Goal: Transaction & Acquisition: Subscribe to service/newsletter

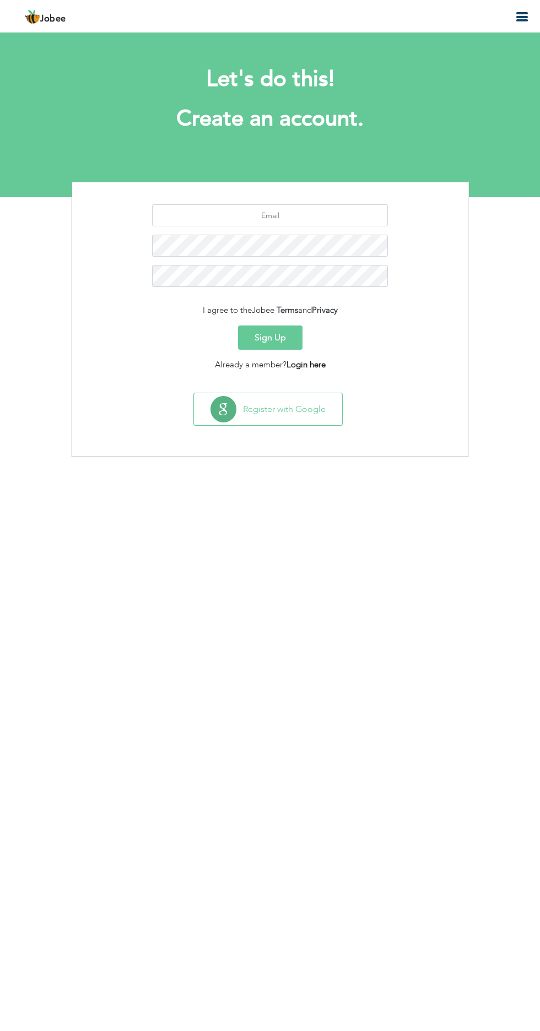
click at [309, 369] on link "Login here" at bounding box center [305, 364] width 39 height 11
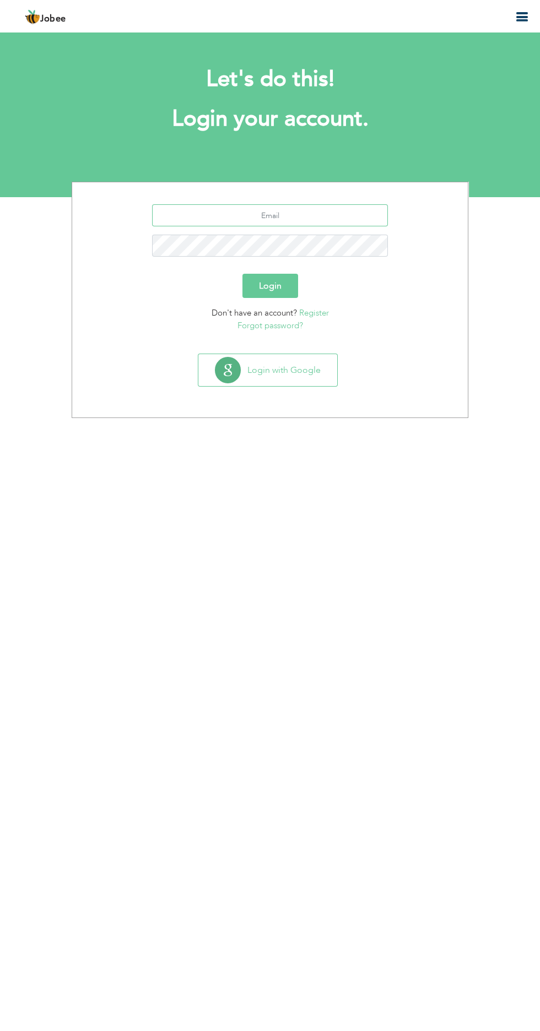
click at [352, 213] on input "text" at bounding box center [270, 215] width 236 height 22
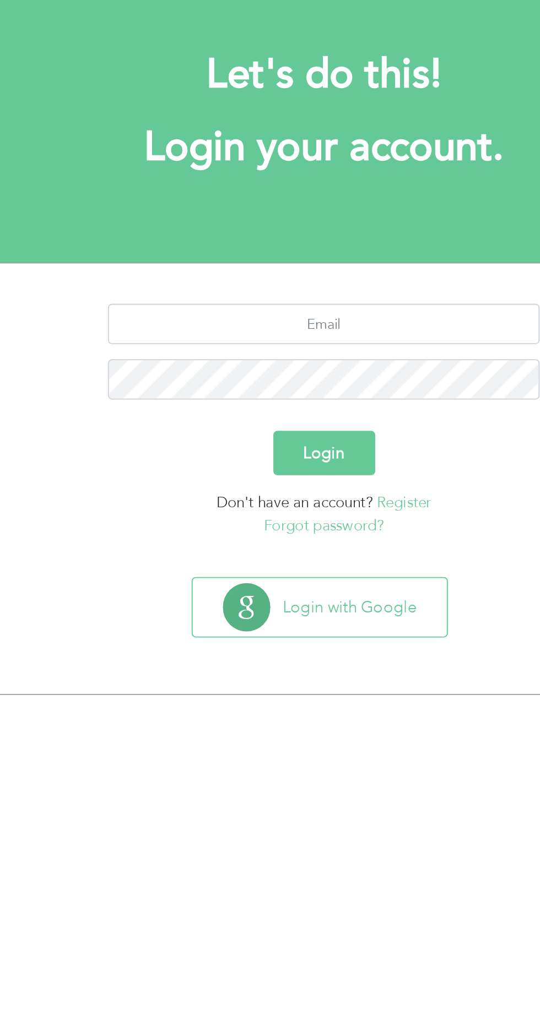
click at [315, 313] on link "Register" at bounding box center [314, 312] width 30 height 11
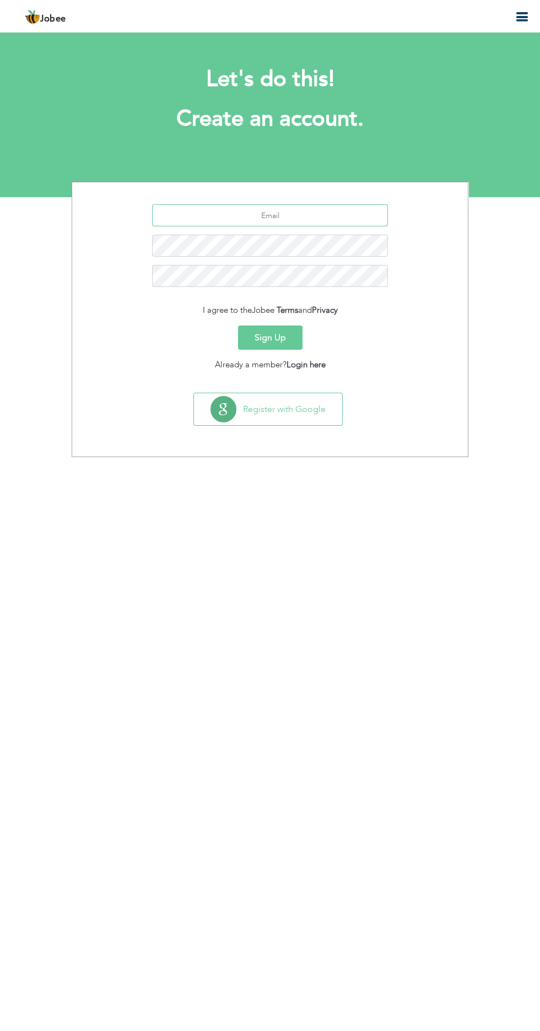
click at [334, 215] on input "text" at bounding box center [270, 215] width 236 height 22
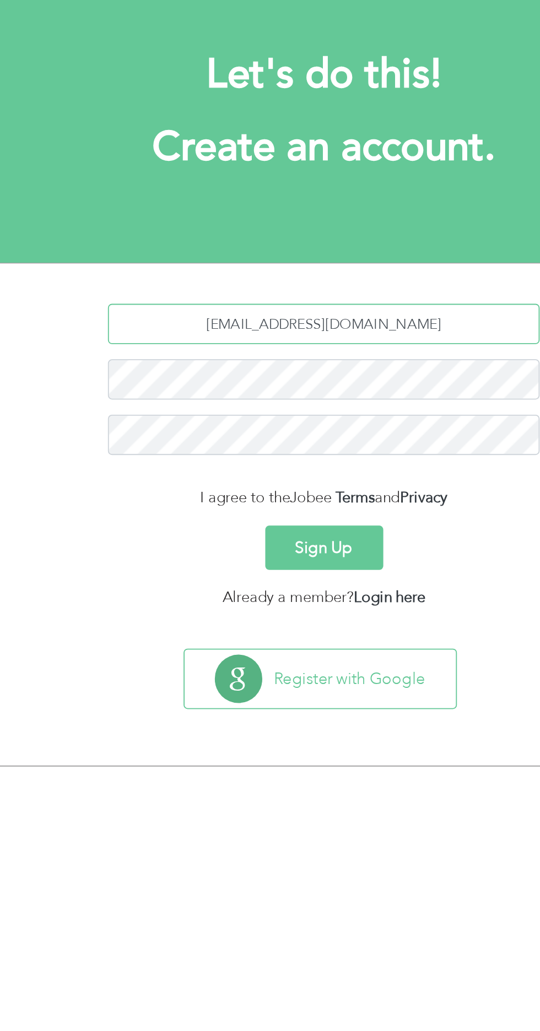
type input "[EMAIL_ADDRESS][DOMAIN_NAME]"
click at [279, 335] on button "Sign Up" at bounding box center [270, 337] width 64 height 24
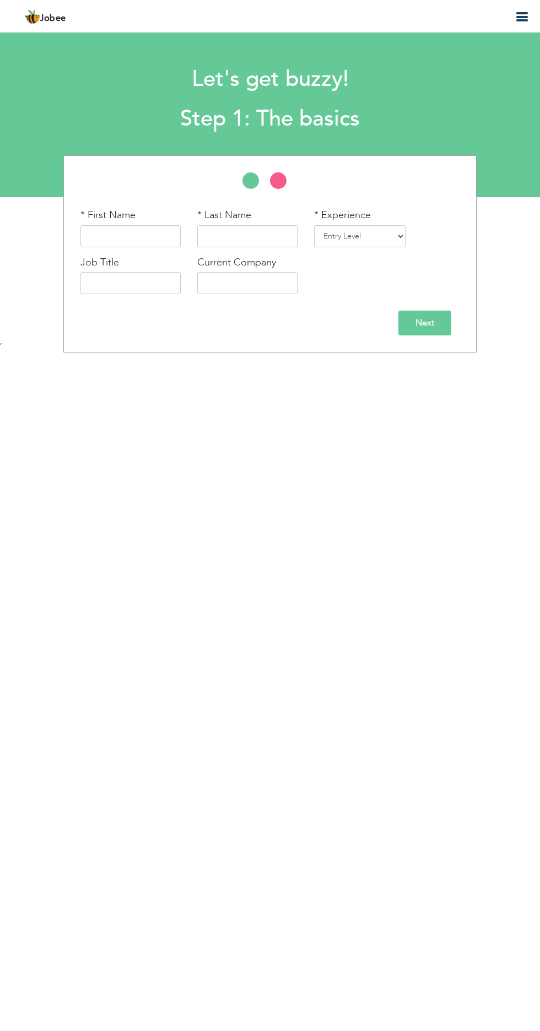
click at [525, 17] on icon "button" at bounding box center [521, 16] width 13 height 13
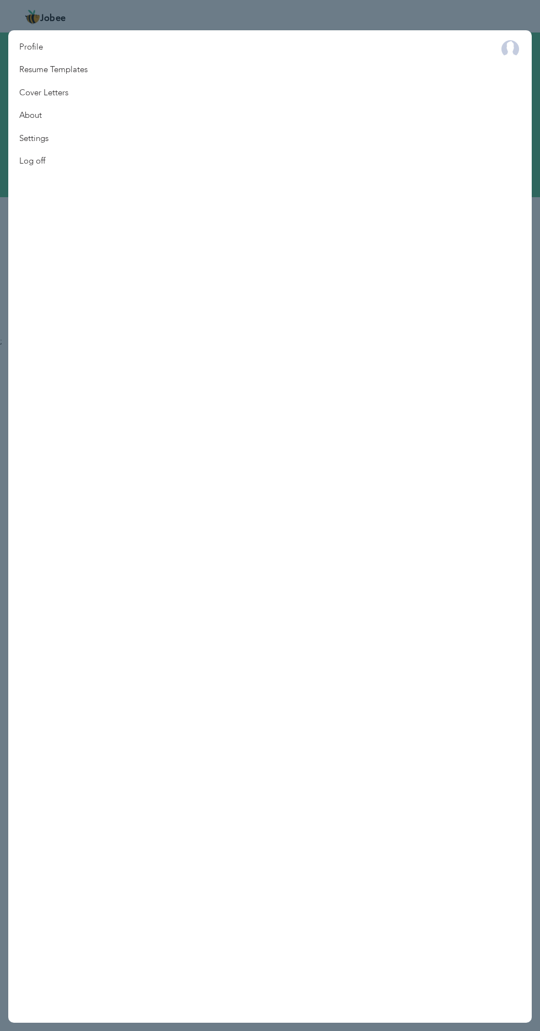
click at [56, 69] on link "Resume Templates" at bounding box center [53, 69] width 90 height 23
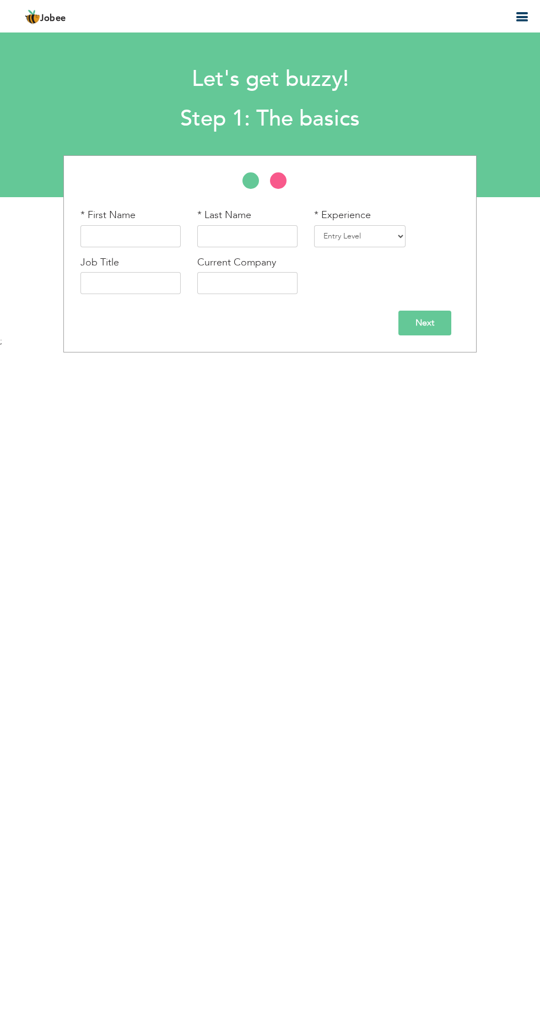
click at [525, 17] on icon "button" at bounding box center [521, 16] width 13 height 13
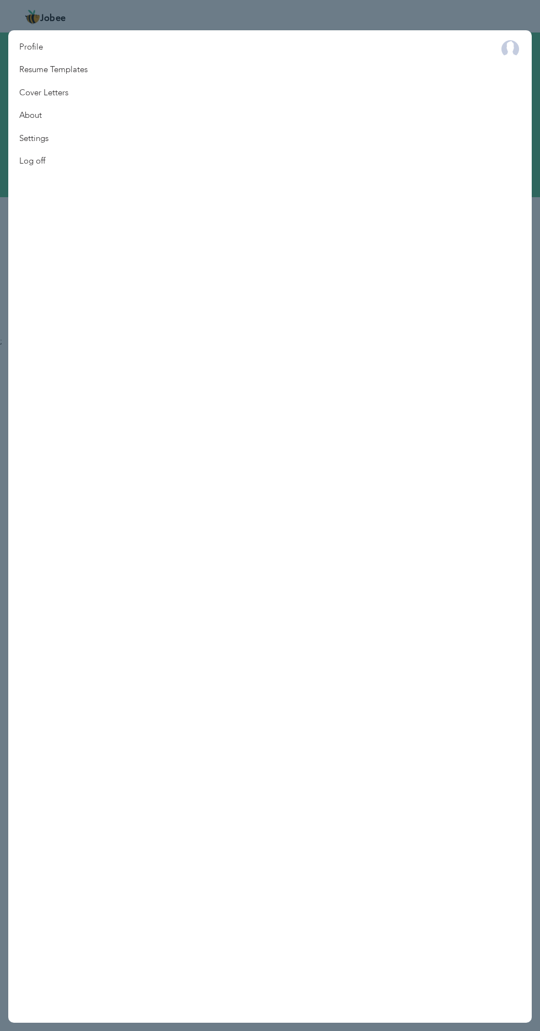
click at [72, 73] on link "Resume Templates" at bounding box center [53, 69] width 90 height 23
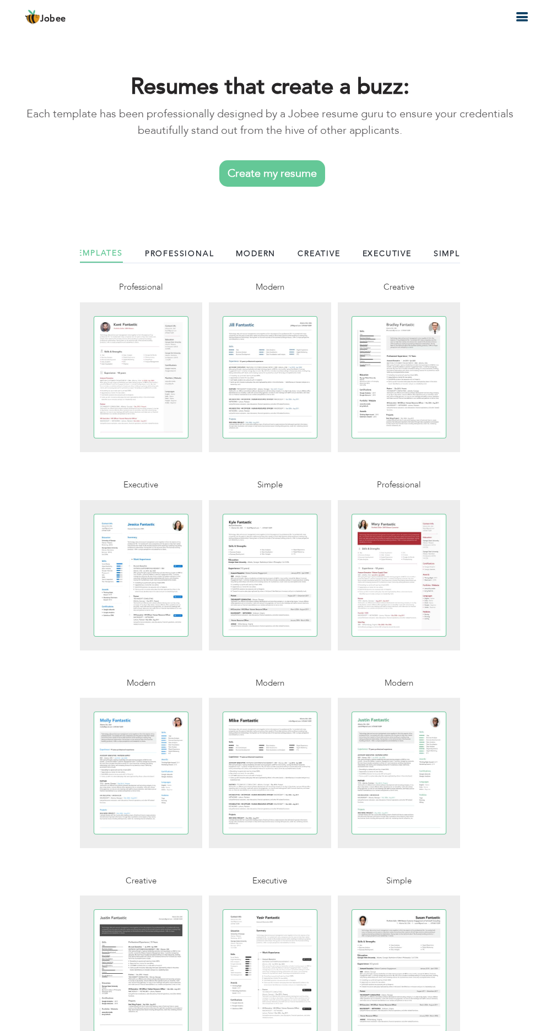
click at [173, 255] on link "Professional" at bounding box center [179, 255] width 69 height 15
